Goal: Information Seeking & Learning: Learn about a topic

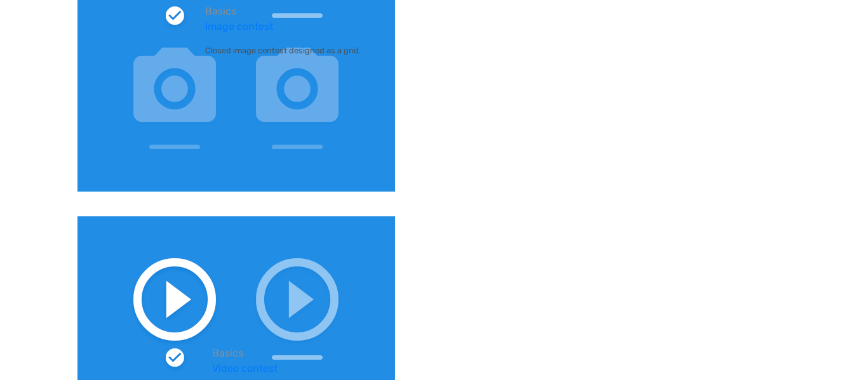
scroll to position [741, 0]
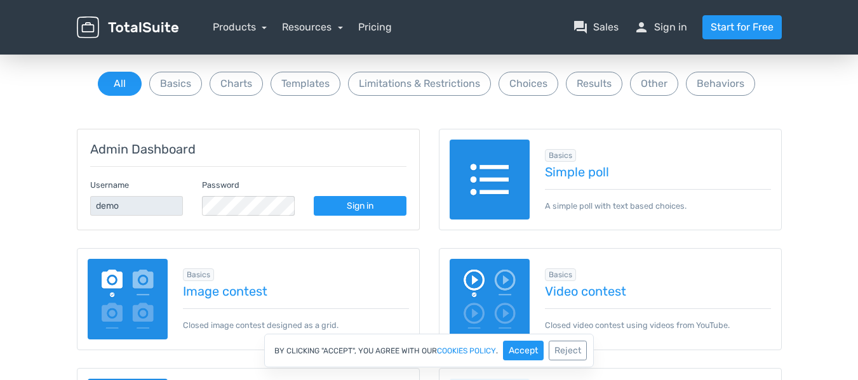
scroll to position [148, 0]
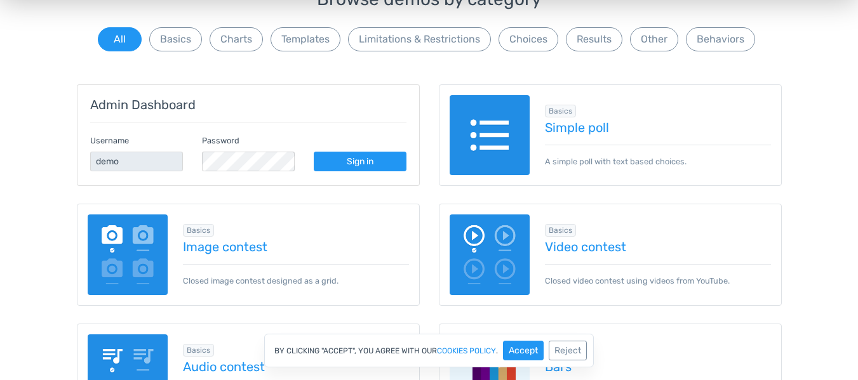
click at [460, 126] on img at bounding box center [489, 135] width 81 height 81
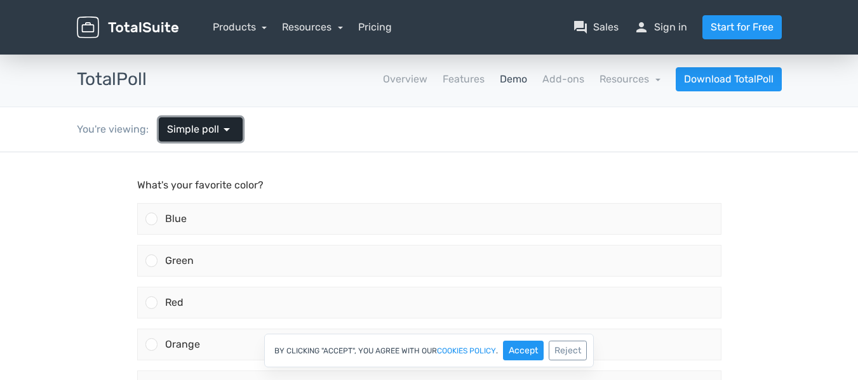
click at [171, 129] on span "Simple poll" at bounding box center [193, 129] width 52 height 15
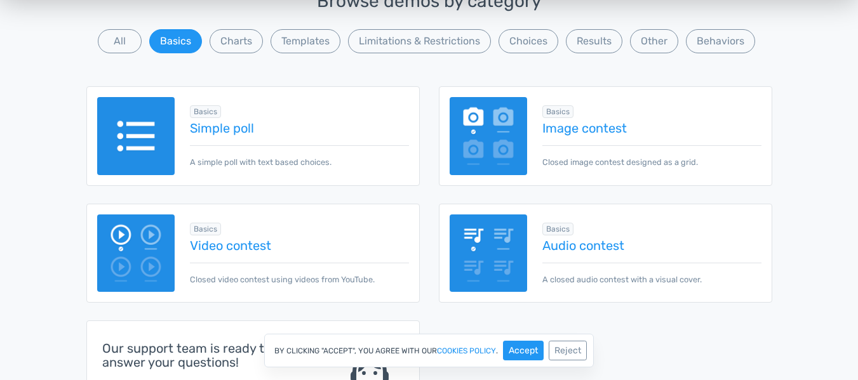
scroll to position [148, 0]
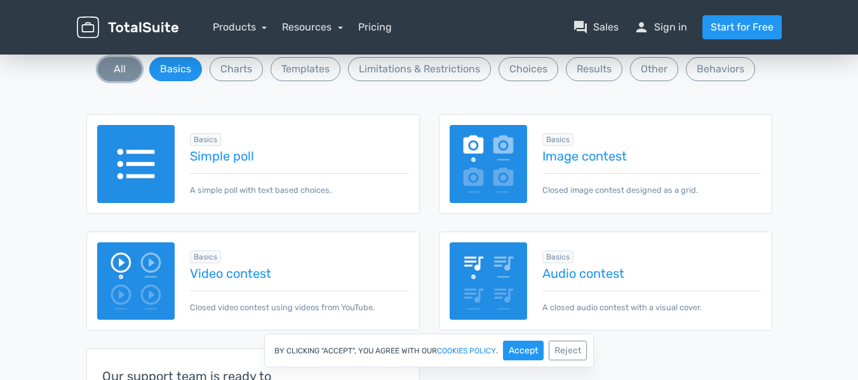
click at [126, 70] on button "All" at bounding box center [120, 69] width 44 height 24
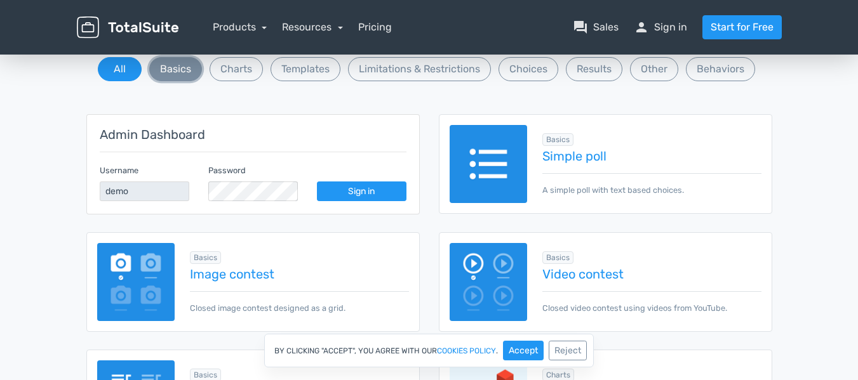
click at [201, 72] on button "Basics" at bounding box center [175, 69] width 53 height 24
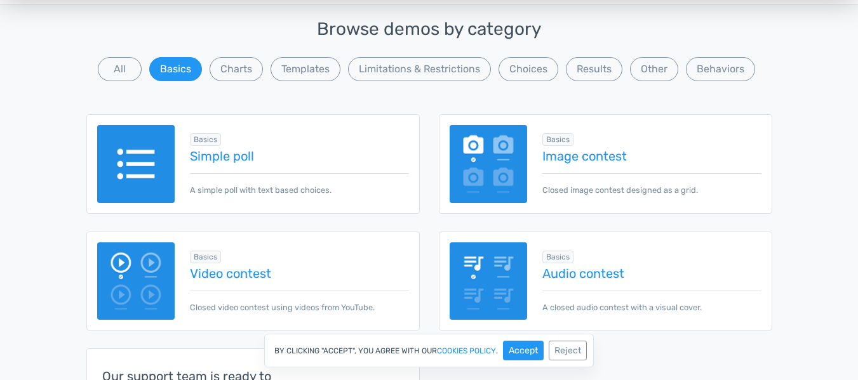
click at [482, 161] on img at bounding box center [488, 164] width 78 height 78
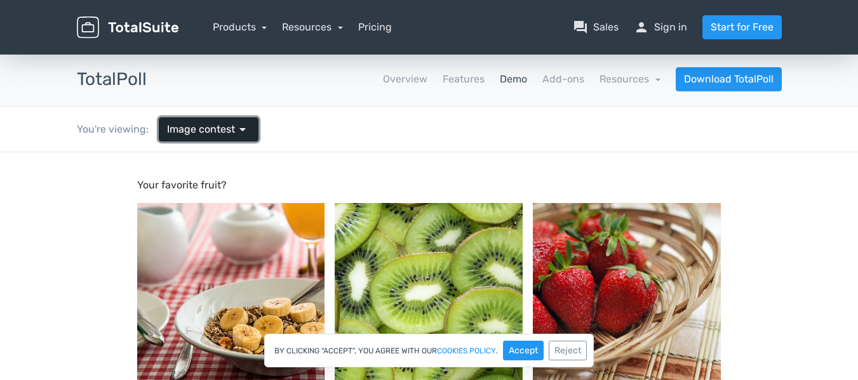
click at [235, 129] on span "arrow_drop_down" at bounding box center [242, 129] width 15 height 15
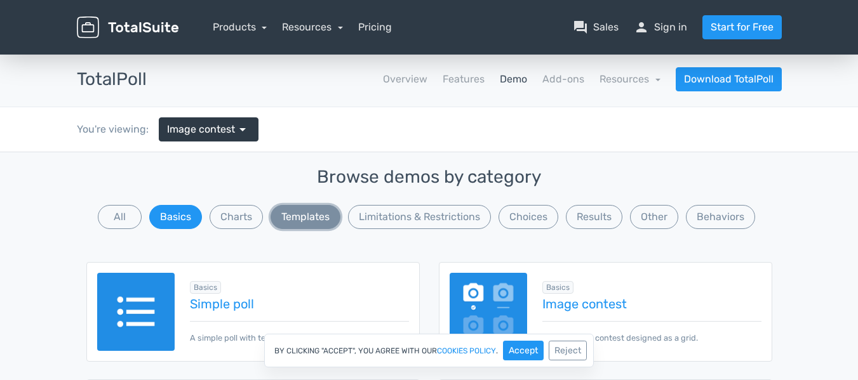
click at [294, 208] on button "Templates" at bounding box center [305, 217] width 70 height 24
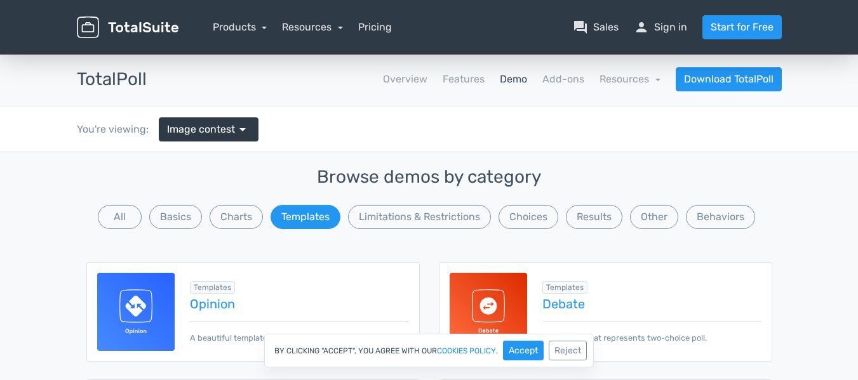
click at [164, 293] on img at bounding box center [136, 312] width 78 height 78
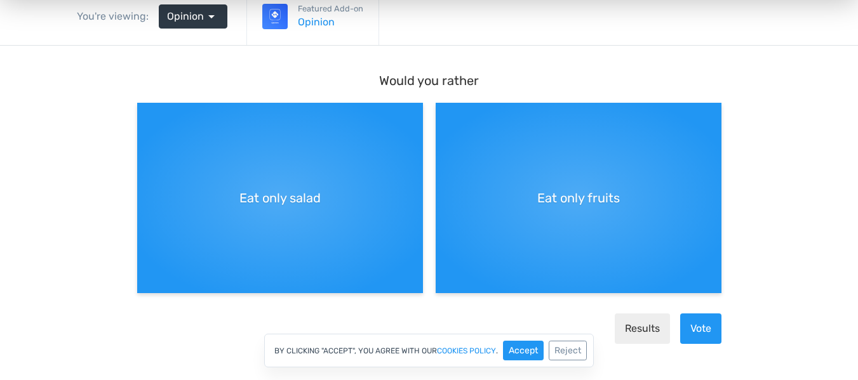
scroll to position [148, 0]
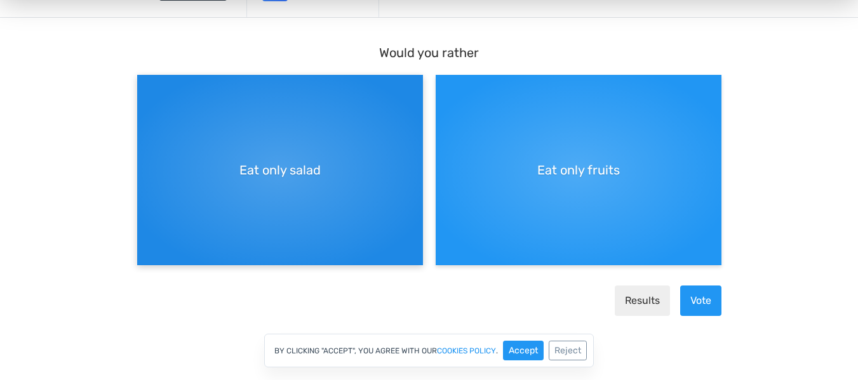
click at [298, 192] on div "Eat only salad" at bounding box center [280, 170] width 286 height 190
click at [145, 90] on input "Eat only salad" at bounding box center [141, 85] width 8 height 8
radio input "true"
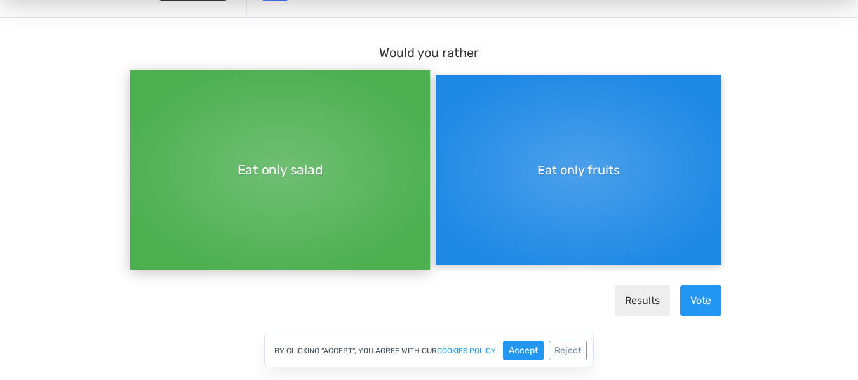
click at [458, 199] on div "Eat only fruits" at bounding box center [578, 170] width 286 height 190
click at [444, 90] on input "Eat only fruits" at bounding box center [439, 85] width 8 height 8
radio input "true"
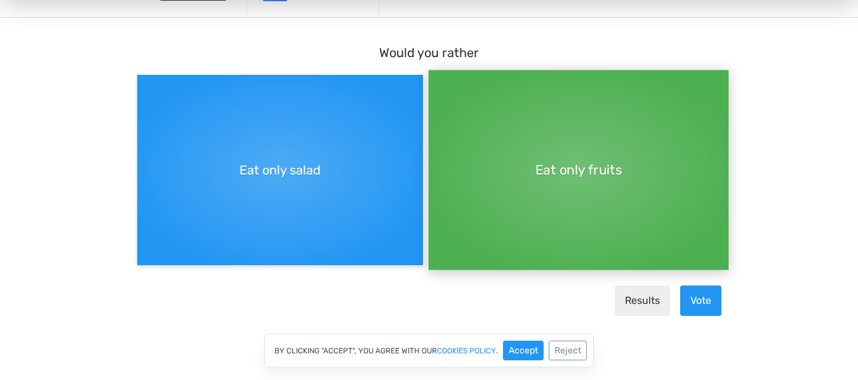
click at [458, 199] on div "Eat only fruits" at bounding box center [578, 170] width 300 height 200
click at [437, 74] on input "Eat only fruits" at bounding box center [432, 69] width 9 height 9
